Goal: Transaction & Acquisition: Purchase product/service

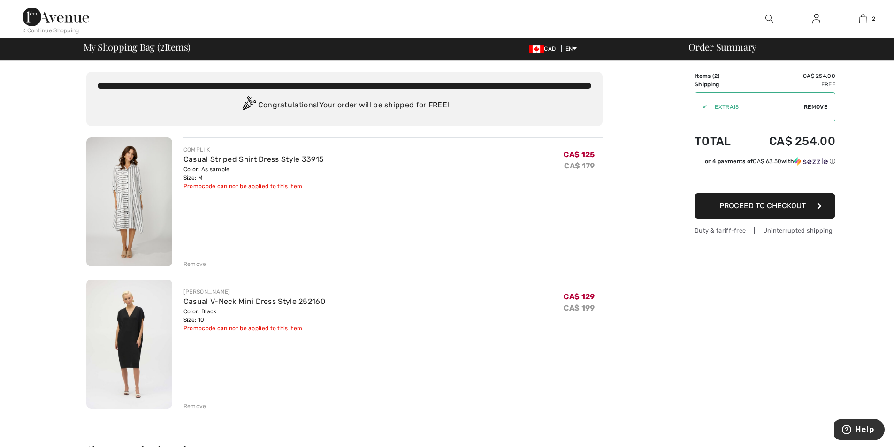
click at [200, 266] on div "Remove" at bounding box center [194, 264] width 23 height 8
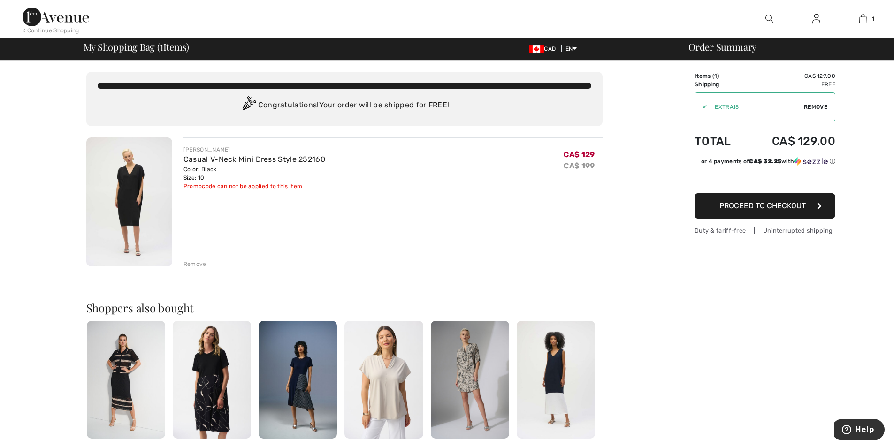
click at [193, 265] on div "Remove" at bounding box center [194, 264] width 23 height 8
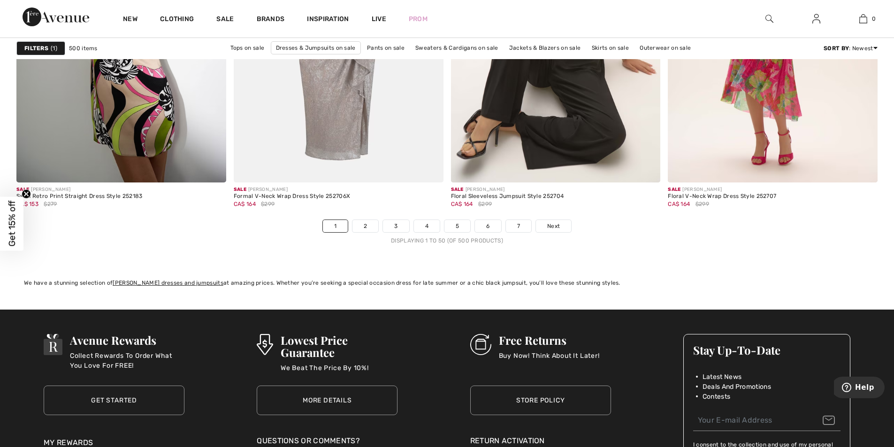
scroll to position [5531, 0]
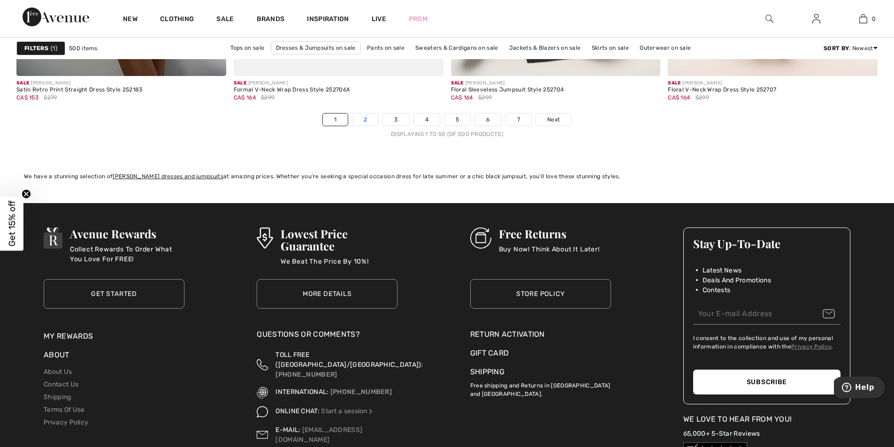
click at [368, 122] on link "2" at bounding box center [365, 120] width 26 height 12
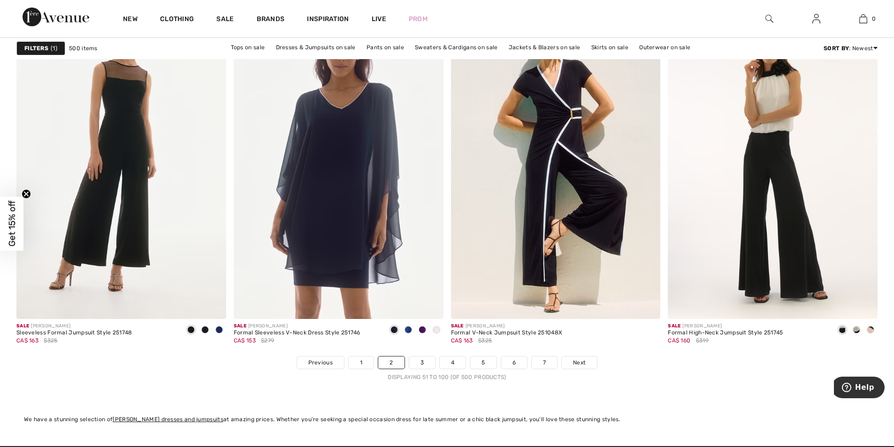
scroll to position [5488, 0]
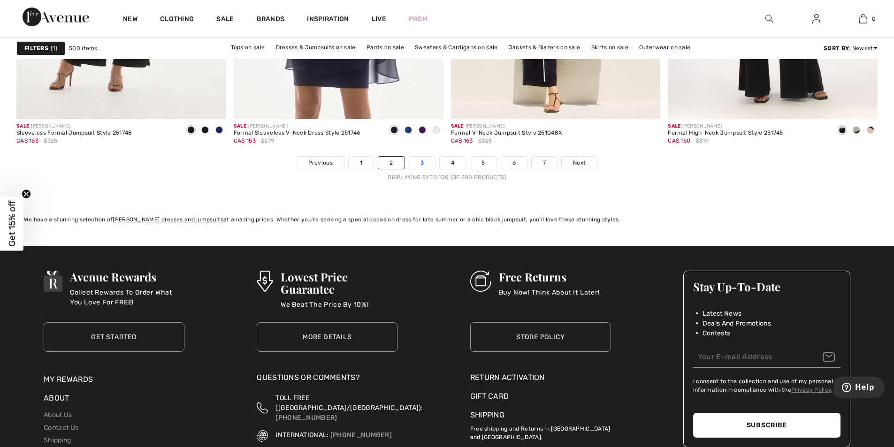
click at [425, 165] on link "3" at bounding box center [422, 163] width 26 height 12
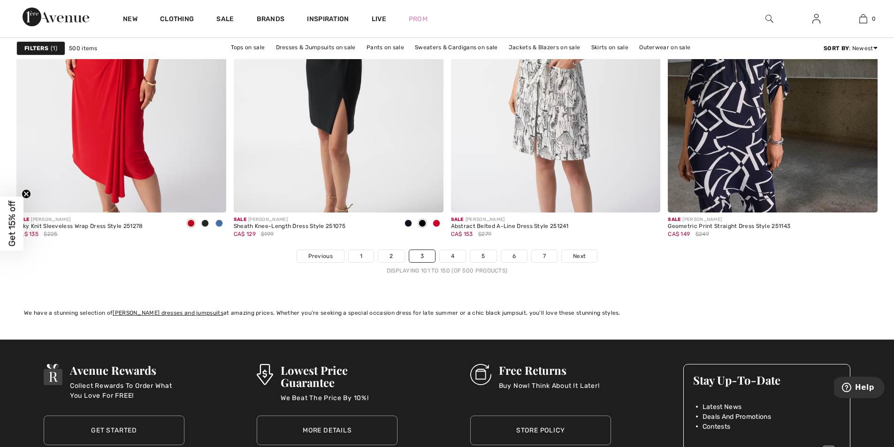
scroll to position [5428, 0]
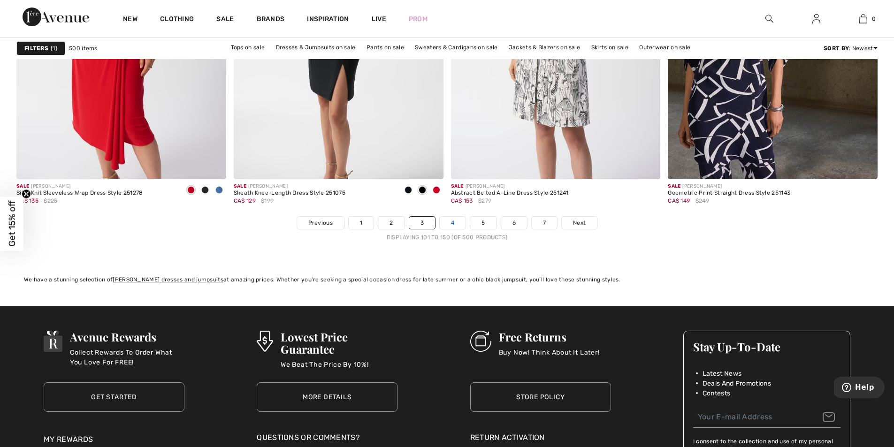
click at [454, 223] on link "4" at bounding box center [453, 223] width 26 height 12
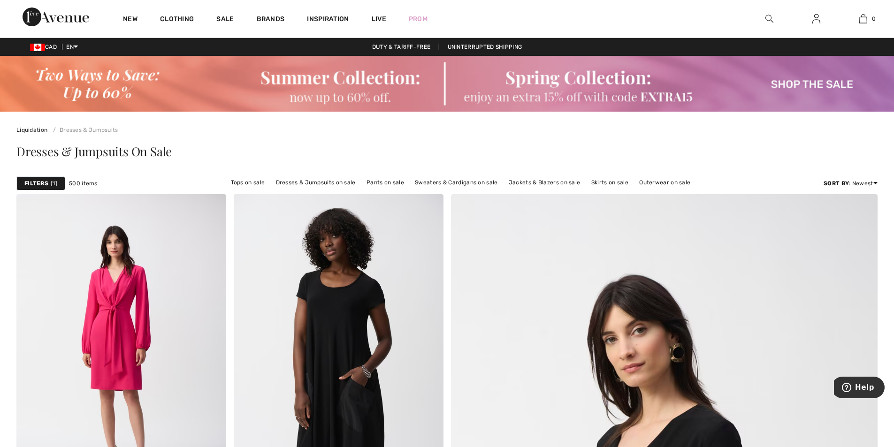
scroll to position [166, 0]
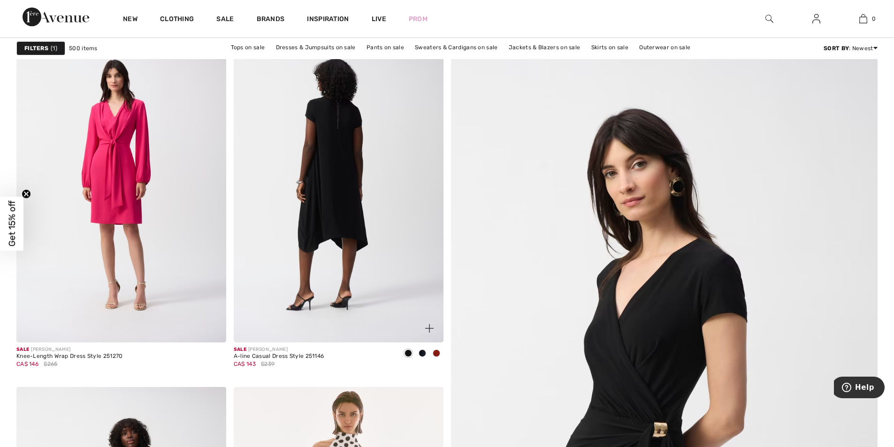
click at [344, 197] on img at bounding box center [339, 185] width 210 height 314
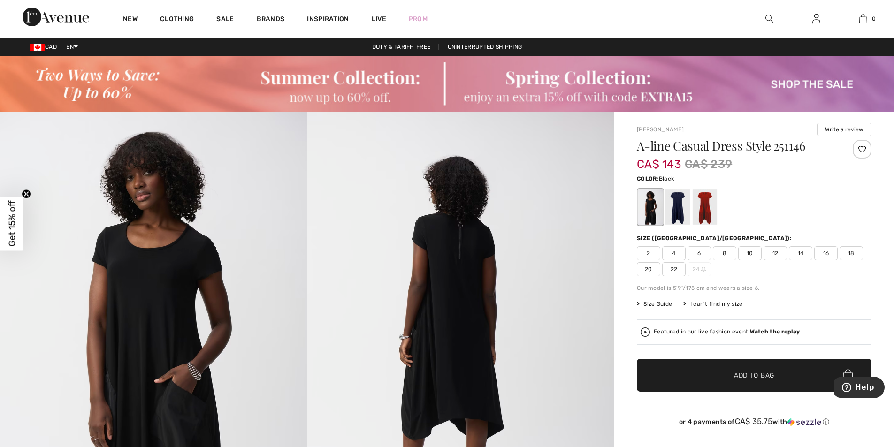
click at [747, 255] on span "10" at bounding box center [749, 253] width 23 height 14
click at [732, 376] on span "✔ Added to Bag" at bounding box center [739, 376] width 57 height 10
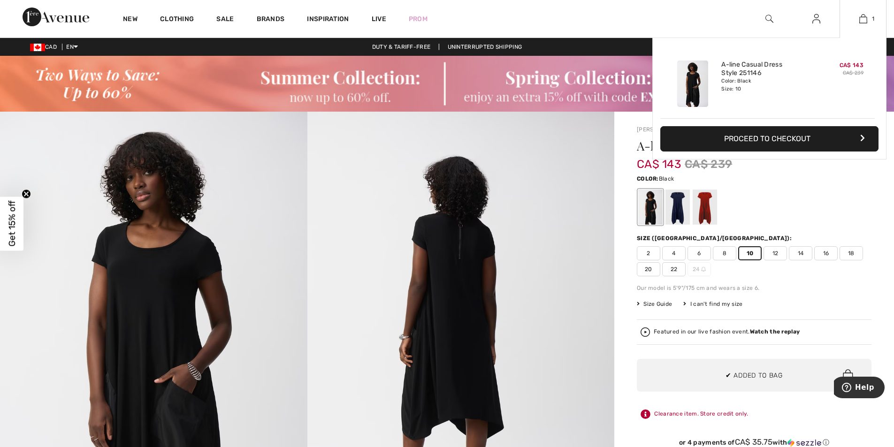
click at [751, 138] on button "Proceed to Checkout" at bounding box center [769, 138] width 218 height 25
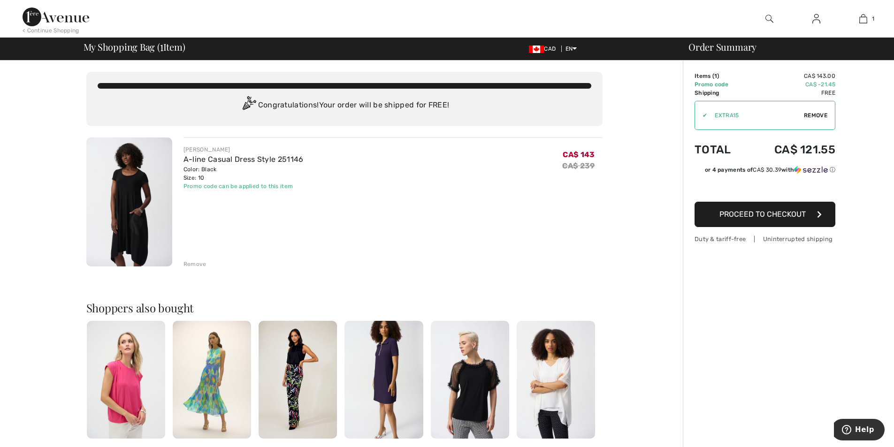
click at [196, 264] on div "Remove" at bounding box center [194, 264] width 23 height 8
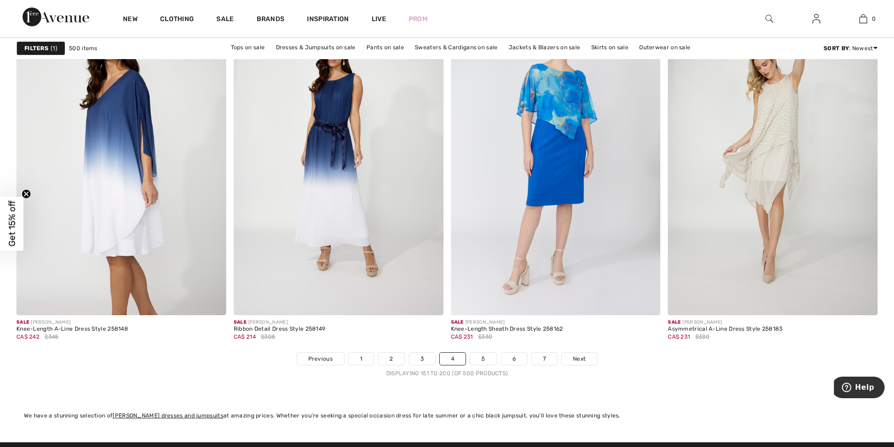
scroll to position [5412, 0]
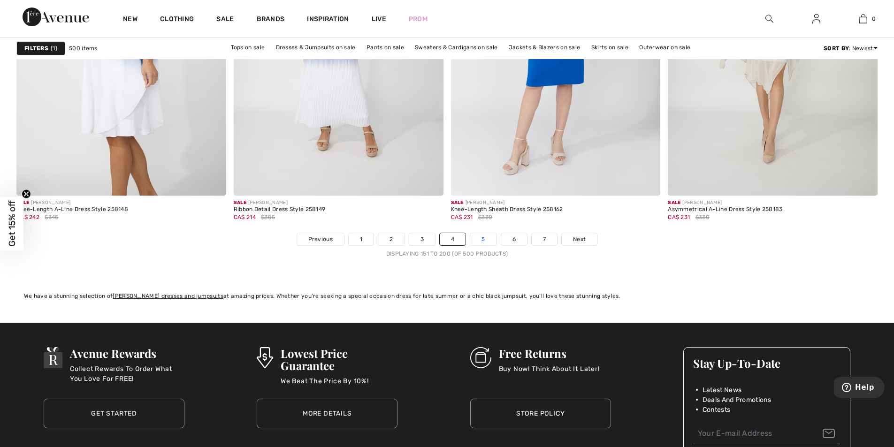
click at [480, 238] on link "5" at bounding box center [483, 239] width 26 height 12
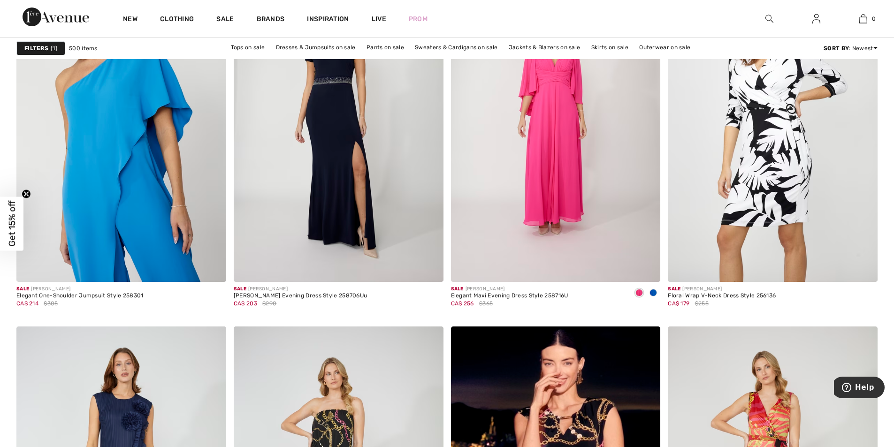
scroll to position [1277, 0]
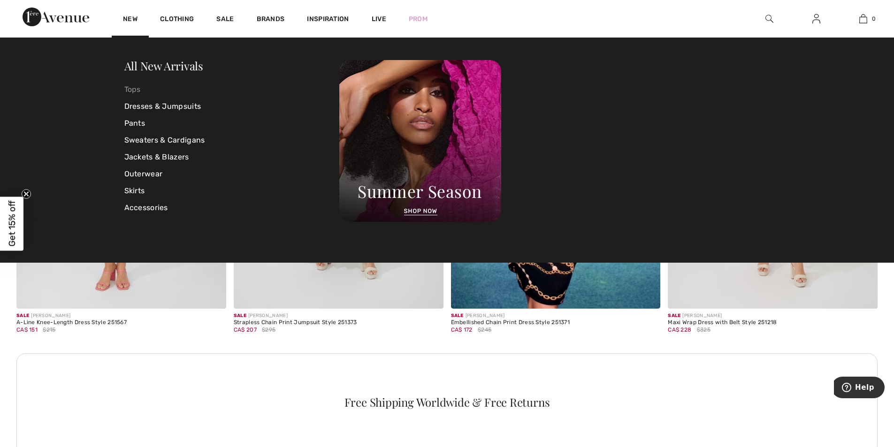
click at [130, 88] on link "Tops" at bounding box center [231, 89] width 215 height 17
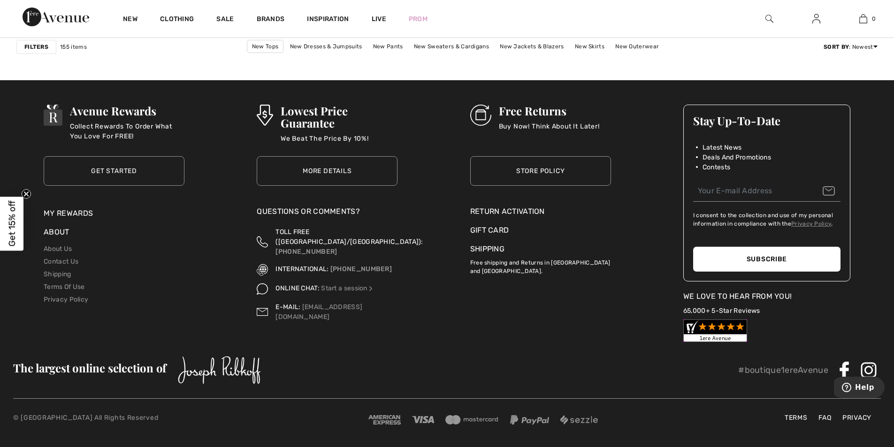
scroll to position [5390, 0]
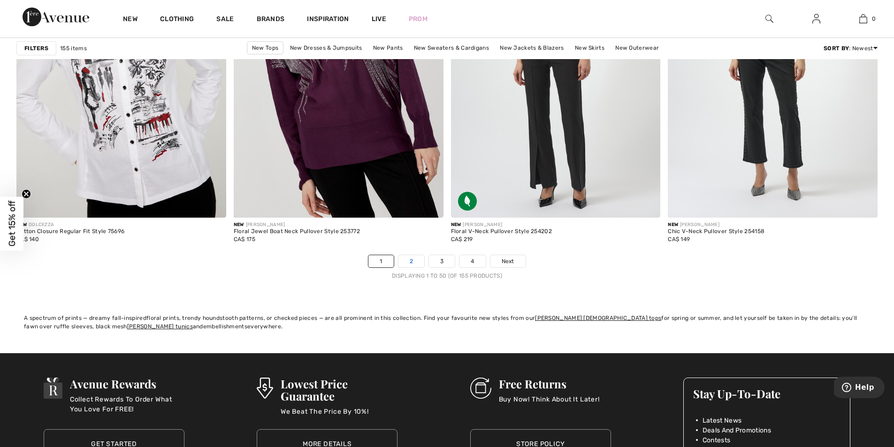
click at [408, 260] on link "2" at bounding box center [411, 261] width 26 height 12
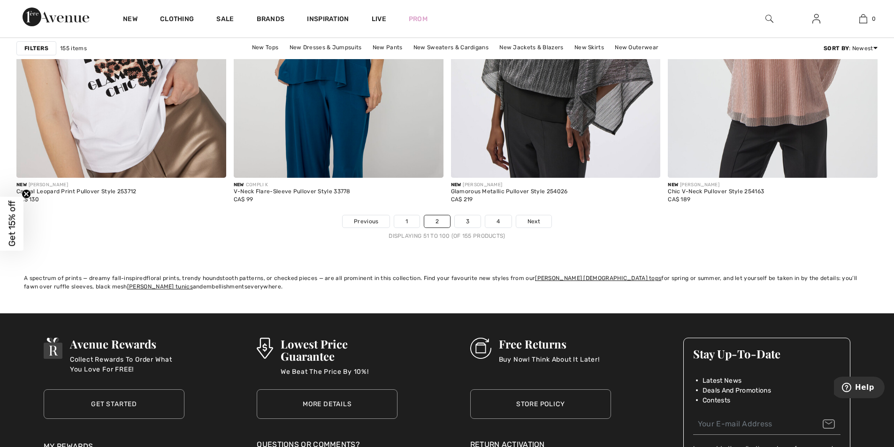
scroll to position [5523, 0]
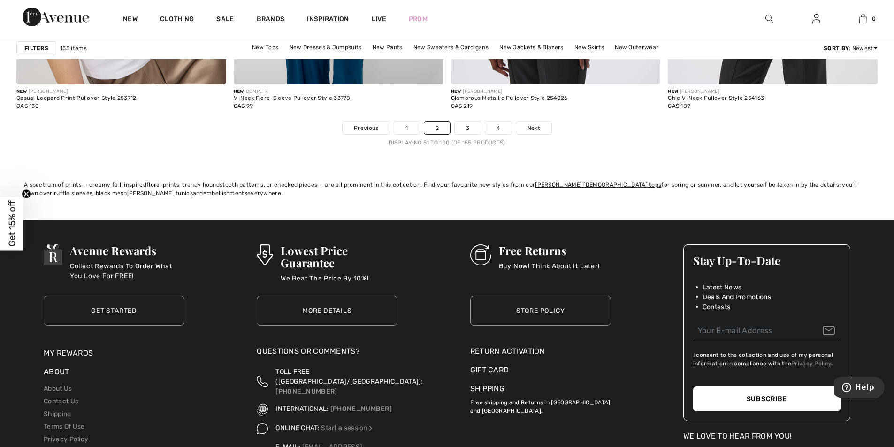
drag, startPoint x: 895, startPoint y: 118, endPoint x: 30, endPoint y: 14, distance: 871.6
click at [467, 129] on link "3" at bounding box center [468, 128] width 26 height 12
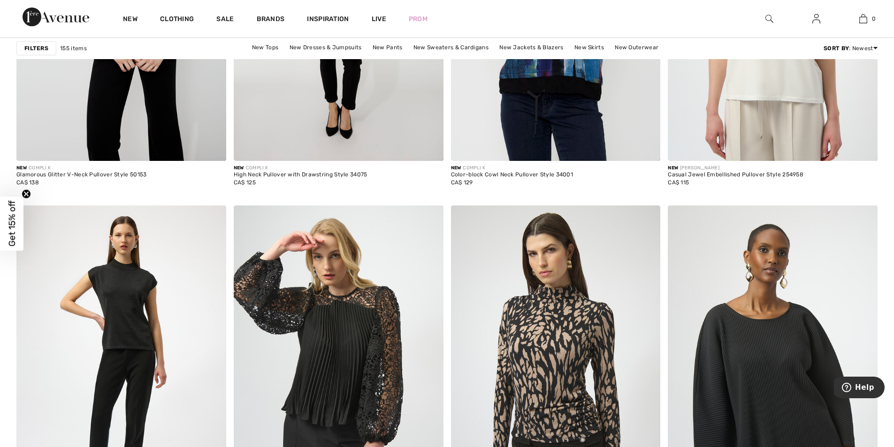
scroll to position [2412, 0]
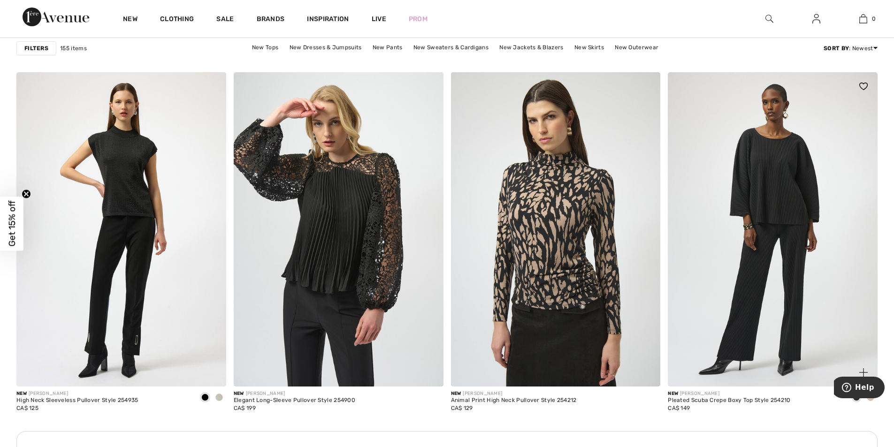
click at [789, 207] on img at bounding box center [773, 229] width 210 height 314
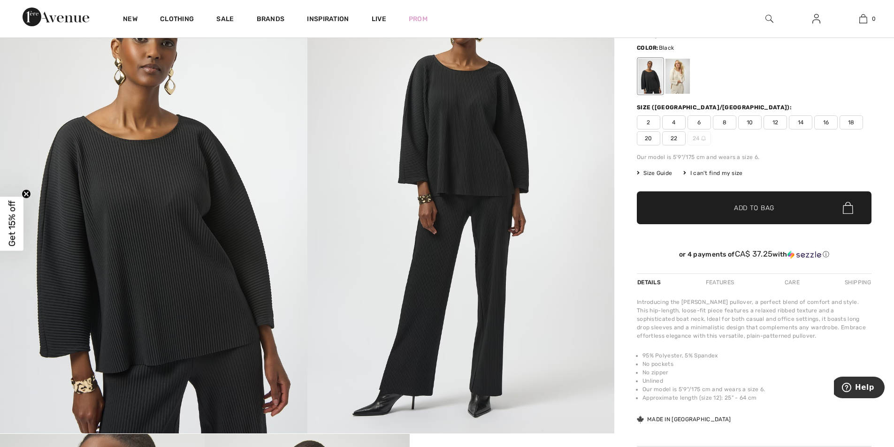
scroll to position [69, 0]
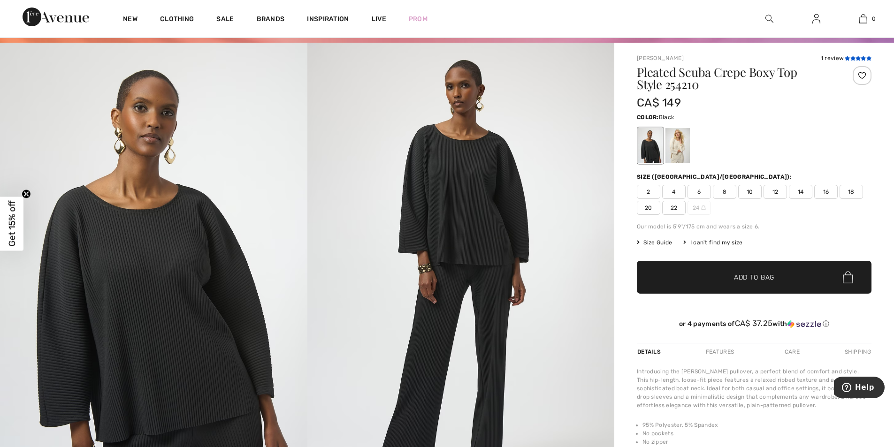
click at [857, 56] on icon at bounding box center [857, 58] width 5 height 5
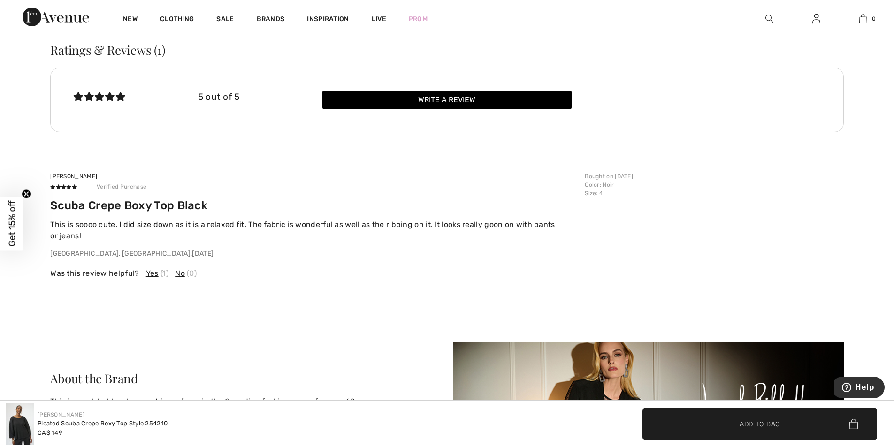
scroll to position [1578, 0]
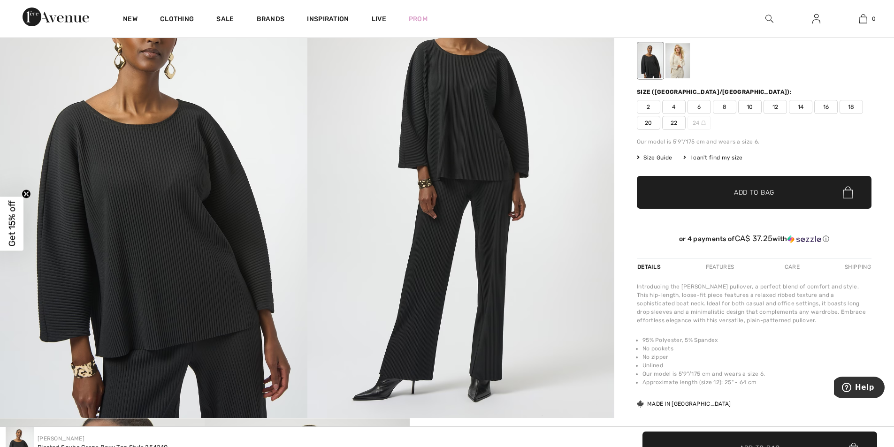
scroll to position [69, 0]
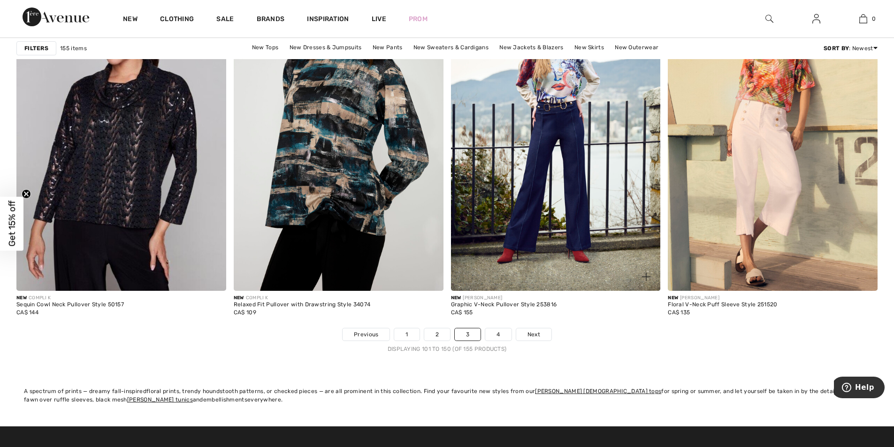
scroll to position [5323, 0]
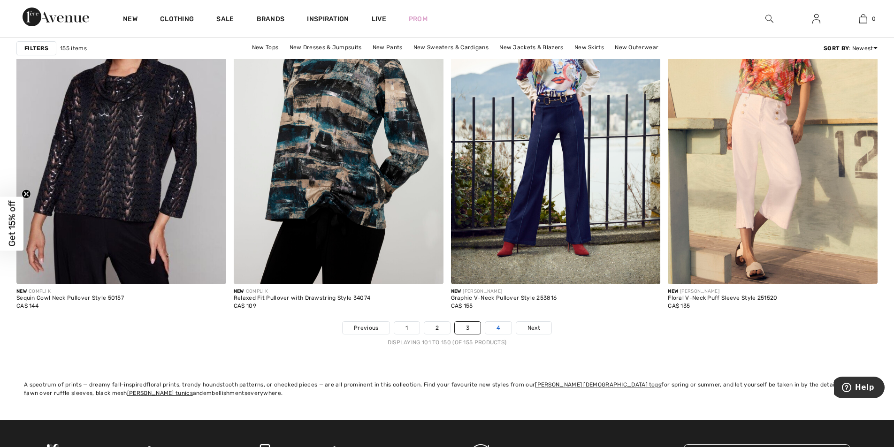
click at [500, 326] on link "4" at bounding box center [498, 328] width 26 height 12
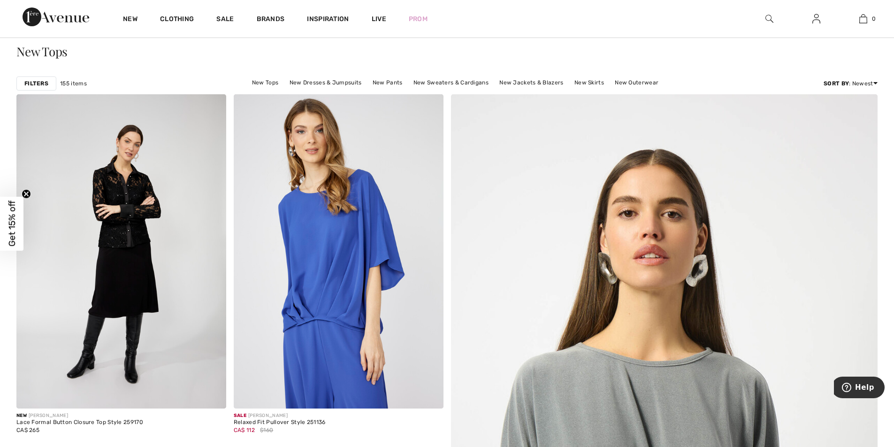
scroll to position [94, 0]
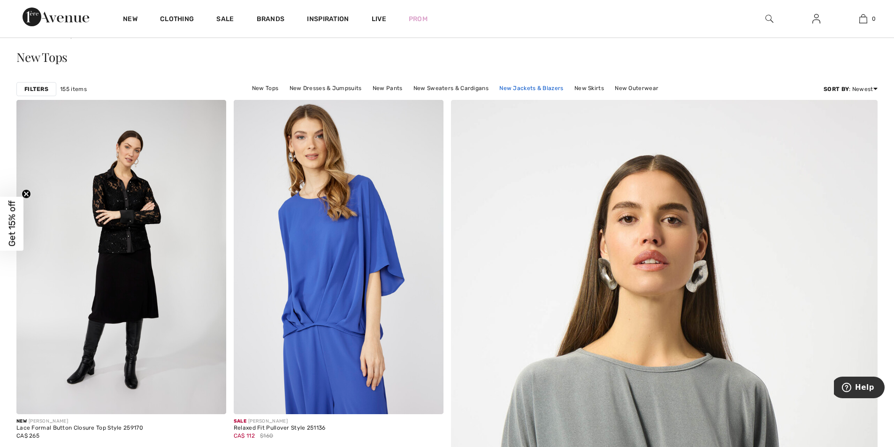
click at [522, 89] on link "New Jackets & Blazers" at bounding box center [531, 88] width 73 height 12
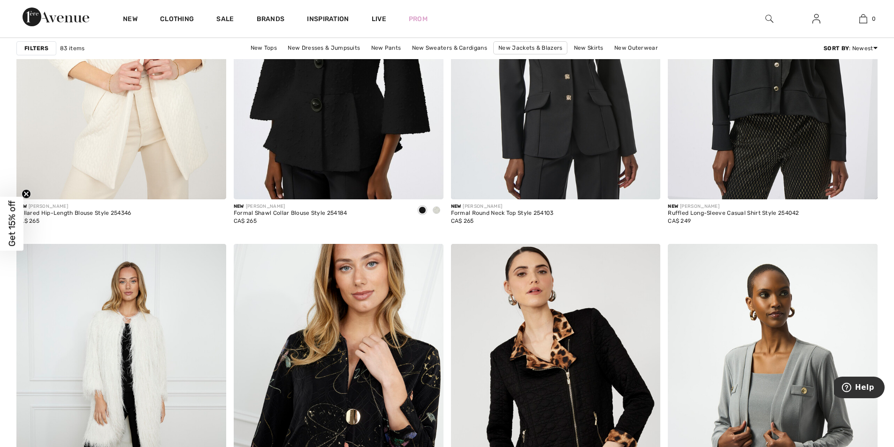
scroll to position [5109, 0]
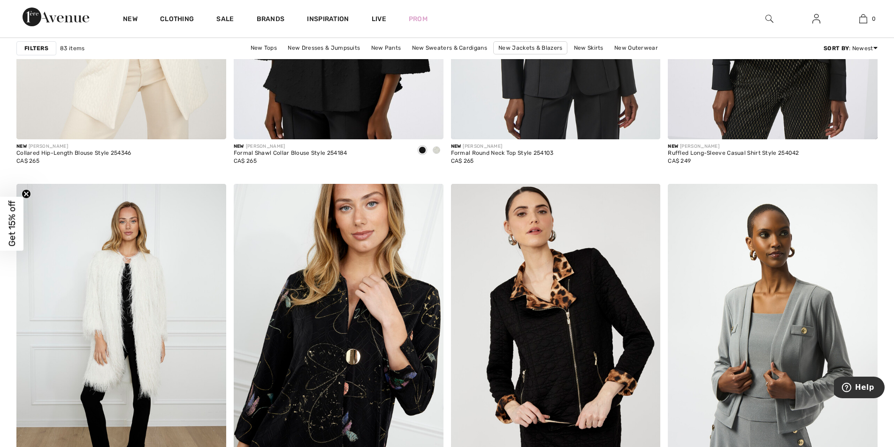
drag, startPoint x: 897, startPoint y: 23, endPoint x: 7, endPoint y: 8, distance: 890.3
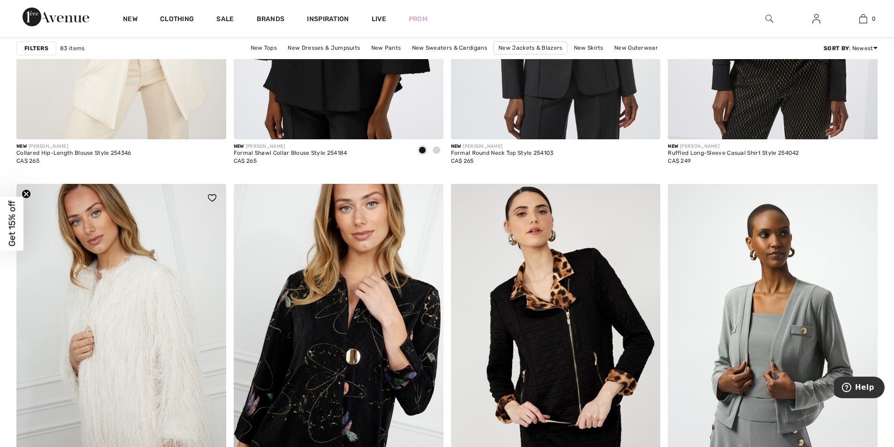
click at [149, 313] on img at bounding box center [121, 341] width 210 height 314
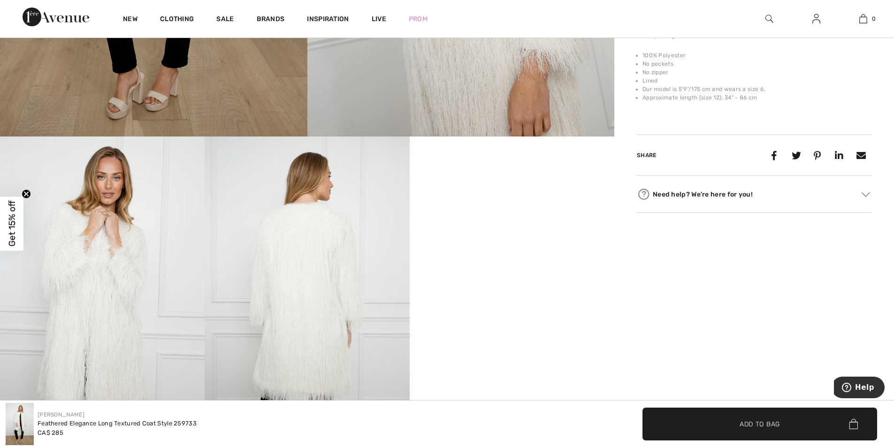
scroll to position [641, 0]
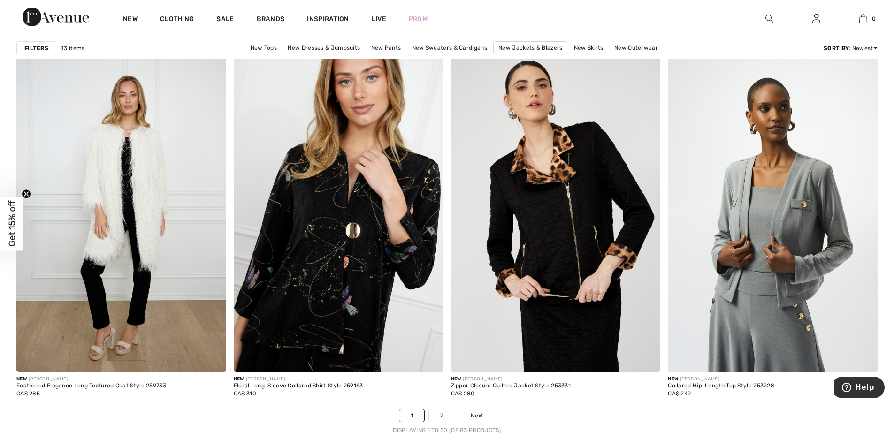
scroll to position [5382, 0]
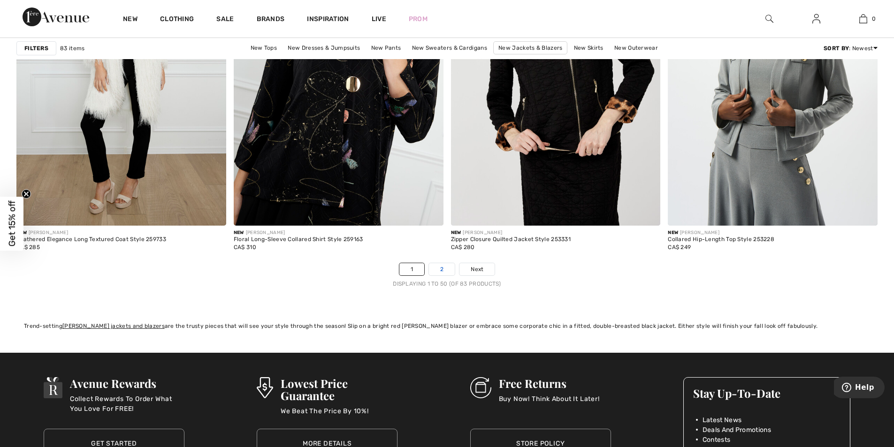
click at [443, 270] on link "2" at bounding box center [442, 269] width 26 height 12
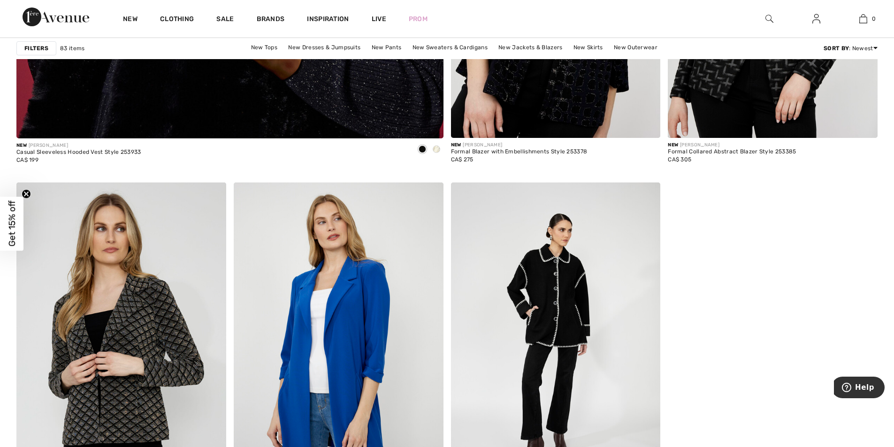
scroll to position [3682, 0]
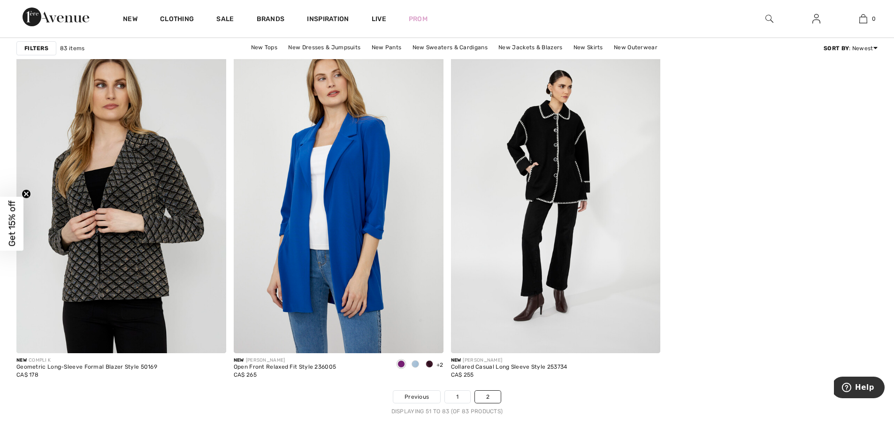
drag, startPoint x: 0, startPoint y: 0, endPoint x: 36, endPoint y: 9, distance: 36.9
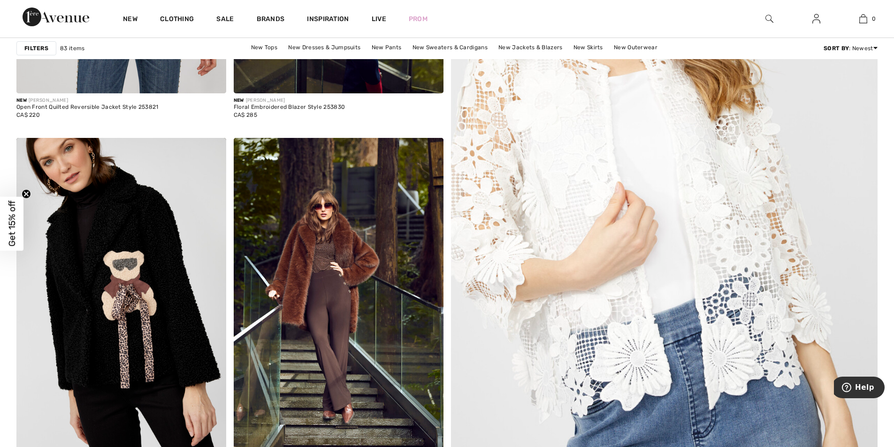
scroll to position [0, 0]
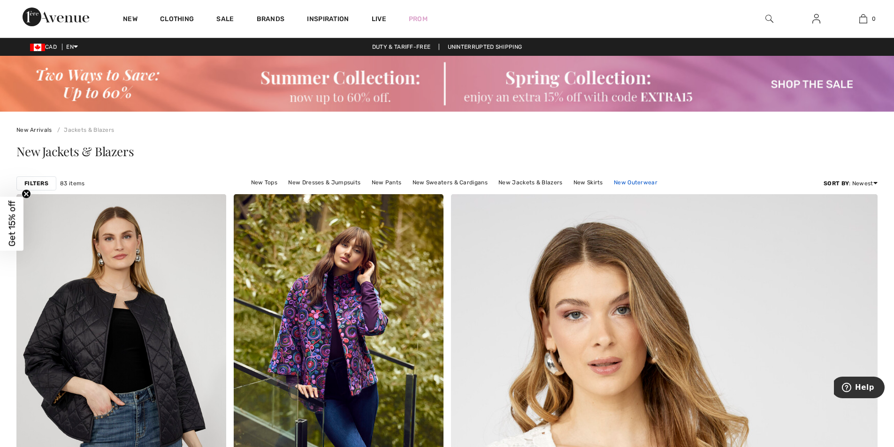
click at [621, 183] on link "New Outerwear" at bounding box center [635, 182] width 53 height 12
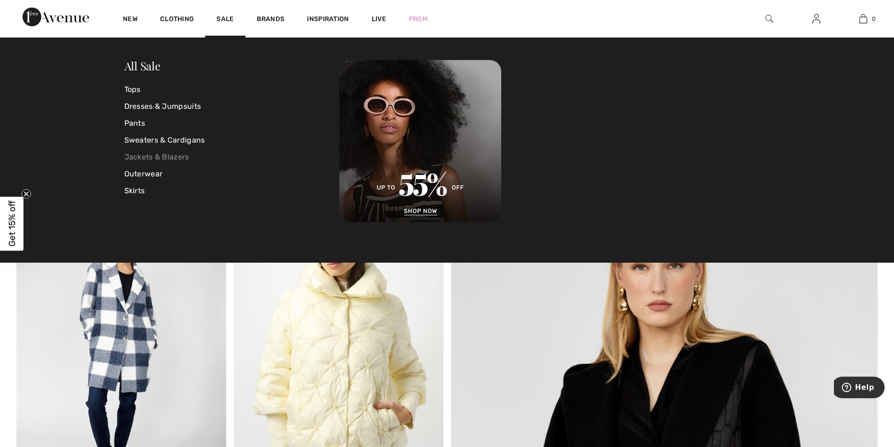
click at [182, 156] on link "Jackets & Blazers" at bounding box center [231, 157] width 215 height 17
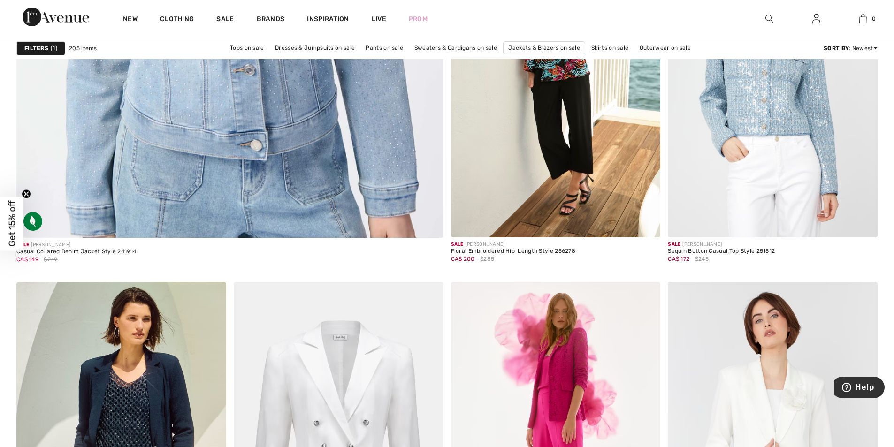
scroll to position [3632, 0]
